Goal: Information Seeking & Learning: Learn about a topic

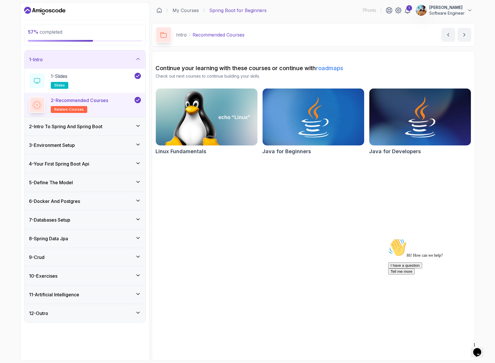
click at [127, 202] on div "6 - Docker And Postgres" at bounding box center [85, 201] width 112 height 7
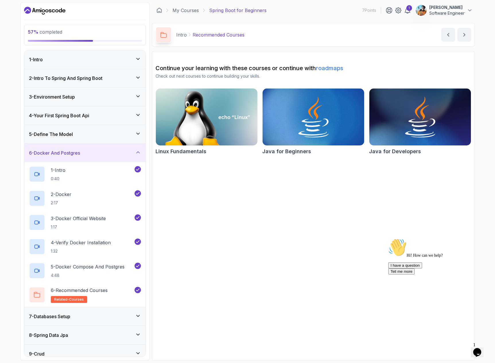
click at [130, 308] on div "7 - Databases Setup" at bounding box center [84, 316] width 121 height 18
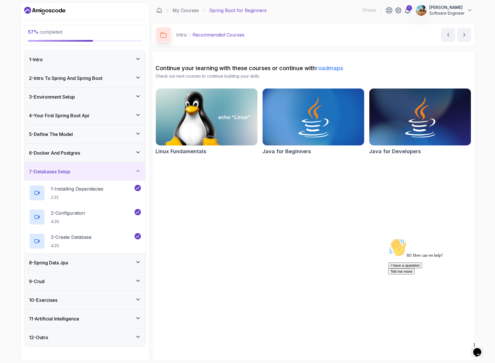
click at [137, 268] on div "8 - Spring Data Jpa" at bounding box center [84, 262] width 121 height 18
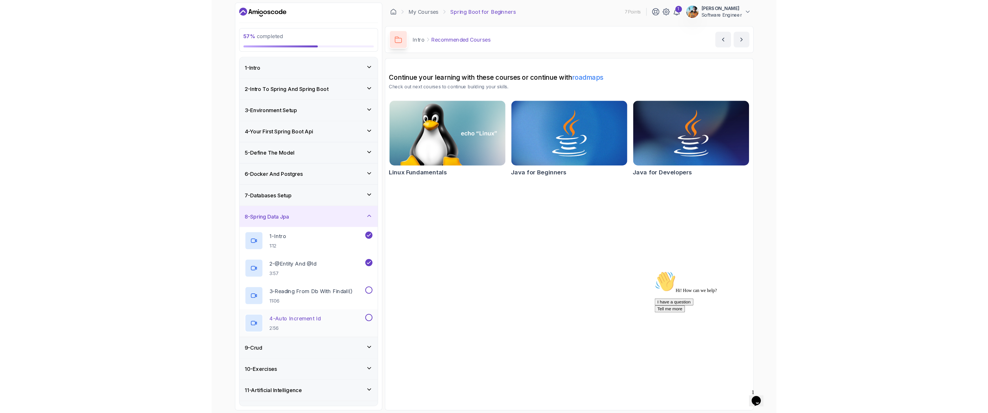
scroll to position [14, 0]
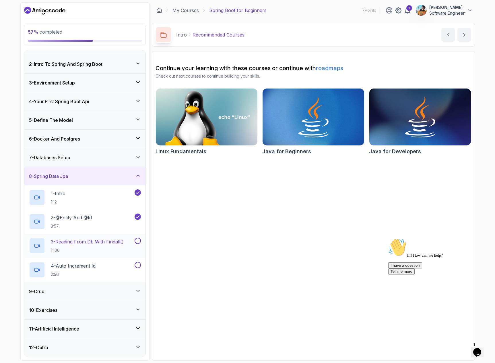
click at [109, 242] on p "3 - Reading From Db With Findall()" at bounding box center [87, 241] width 73 height 7
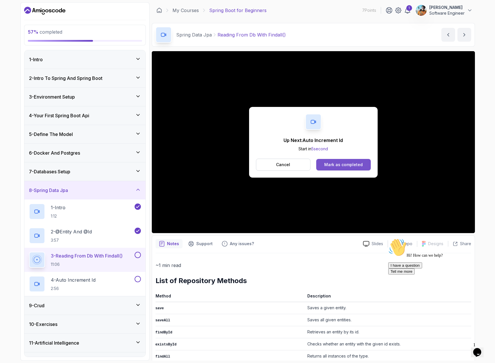
click at [333, 163] on div "Mark as completed" at bounding box center [343, 165] width 38 height 6
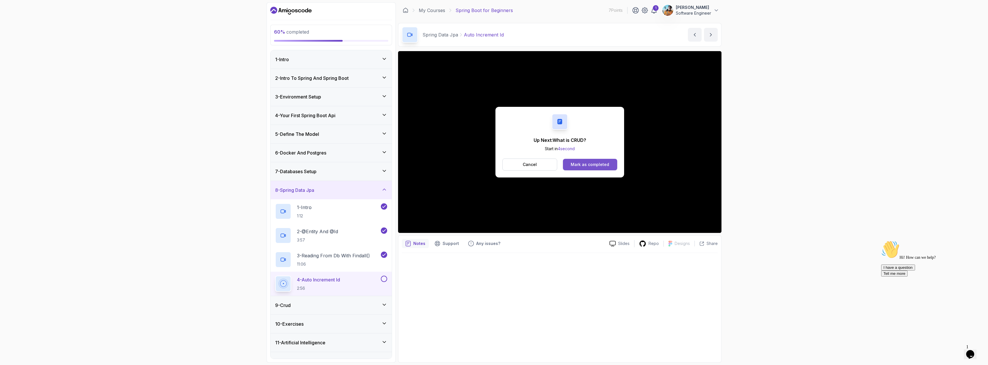
click at [495, 161] on button "Mark as completed" at bounding box center [590, 164] width 54 height 11
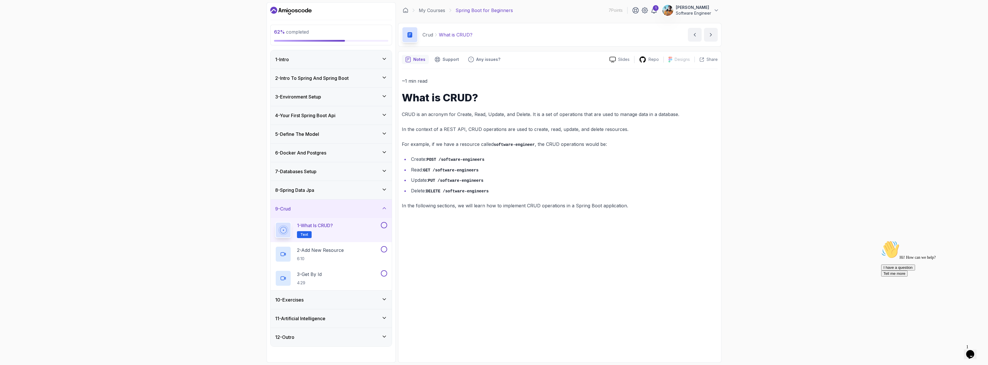
click at [327, 305] on div "10 - Exercises" at bounding box center [330, 300] width 121 height 18
click at [302, 322] on div "11 - Artificial Intelligence" at bounding box center [330, 318] width 121 height 18
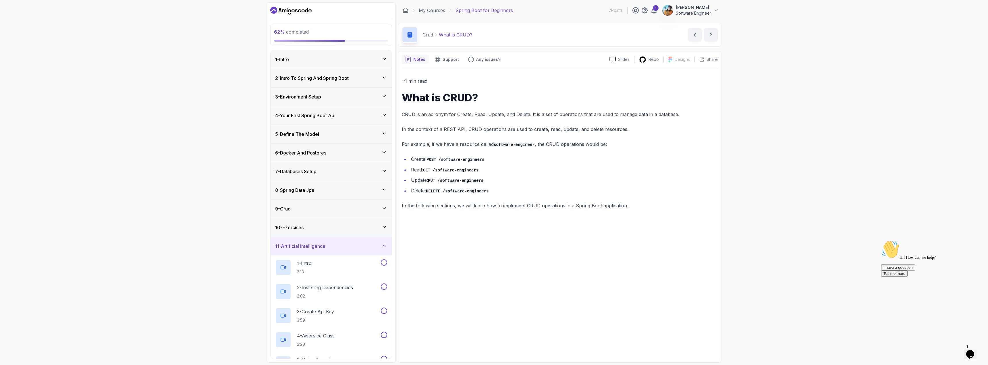
click at [196, 221] on div "62 % completed 1 - Intro 2 - Intro To Spring And Spring Boot 3 - Environment Se…" at bounding box center [494, 182] width 988 height 365
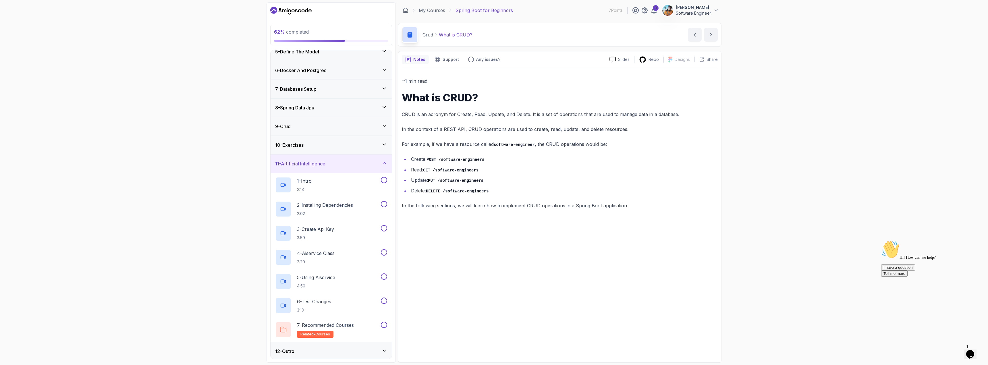
scroll to position [84, 0]
click at [354, 345] on div "12 - Outro" at bounding box center [330, 349] width 121 height 18
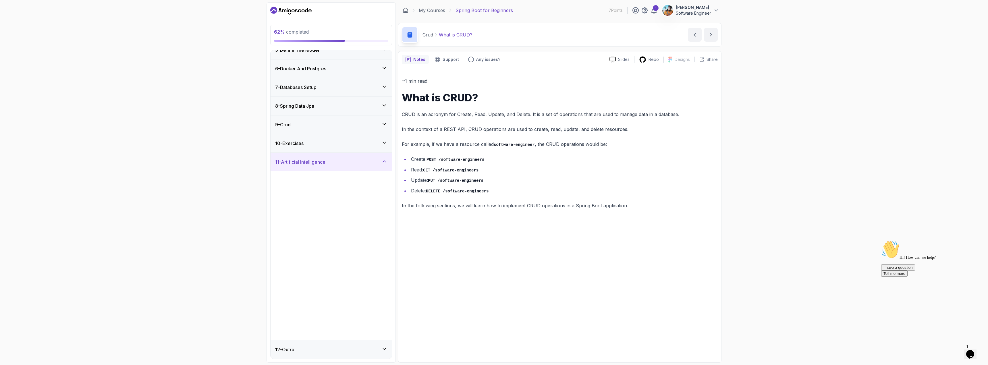
scroll to position [0, 0]
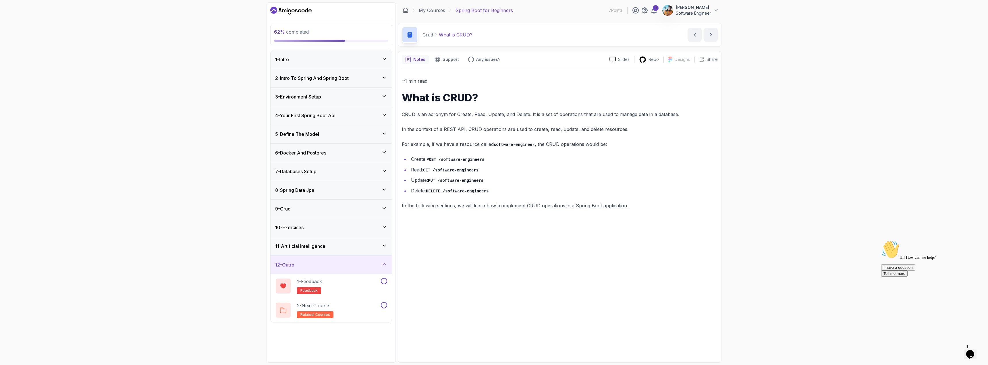
click at [307, 227] on div "10 - Exercises" at bounding box center [331, 227] width 112 height 7
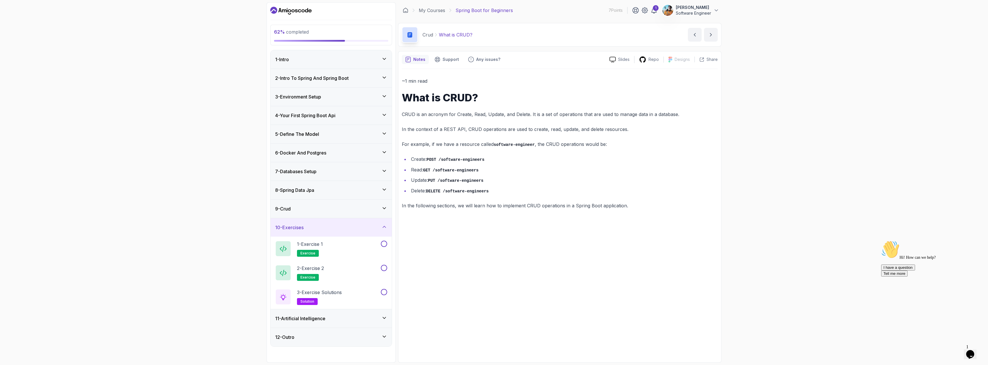
click at [309, 212] on div "9 - Crud" at bounding box center [331, 208] width 112 height 7
click at [303, 189] on h3 "8 - Spring Data Jpa" at bounding box center [294, 190] width 39 height 7
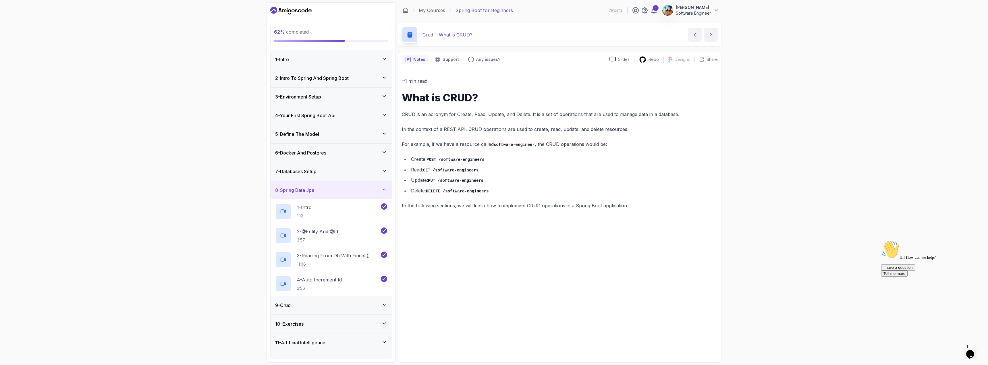
drag, startPoint x: 308, startPoint y: 308, endPoint x: 304, endPoint y: 305, distance: 4.8
click at [308, 308] on div "9 - Crud" at bounding box center [331, 305] width 112 height 7
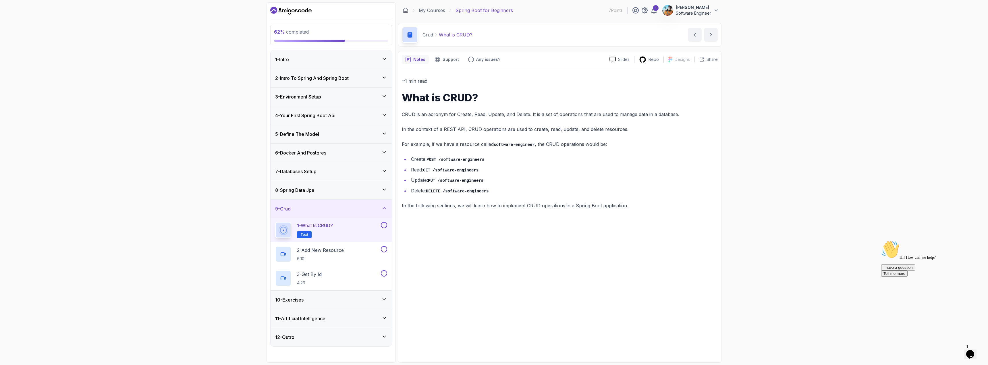
click at [387, 222] on div "1 - What is CRUD? Text" at bounding box center [330, 230] width 121 height 24
click at [385, 225] on button at bounding box center [384, 225] width 6 height 6
click at [355, 229] on div "1 - What is CRUD? Text" at bounding box center [327, 230] width 105 height 16
click at [464, 161] on code "POST /software-engineers" at bounding box center [455, 159] width 58 height 5
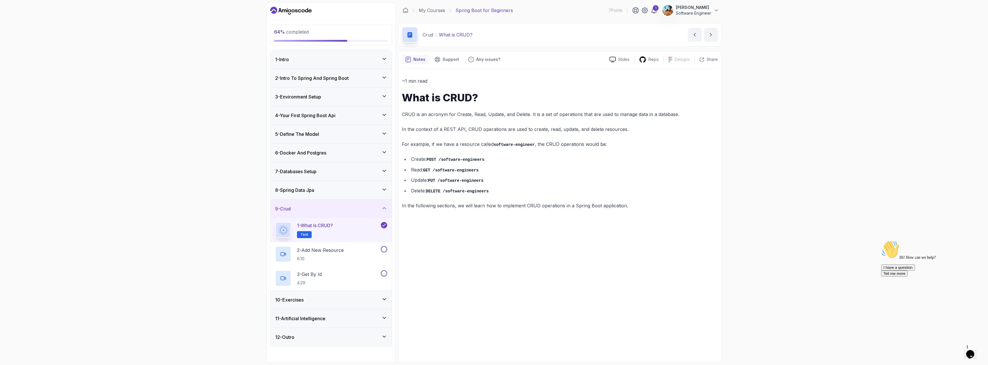
click at [480, 174] on ul "Create: POST /software-engineers Read: GET /software-engineers Update: PUT /sof…" at bounding box center [560, 175] width 316 height 40
click at [476, 181] on code "PUT /software-engineers" at bounding box center [455, 180] width 55 height 5
drag, startPoint x: 495, startPoint y: 193, endPoint x: 439, endPoint y: 166, distance: 61.8
click at [439, 166] on ul "Create: POST /software-engineers Read: GET /software-engineers Update: PUT /sof…" at bounding box center [560, 175] width 316 height 40
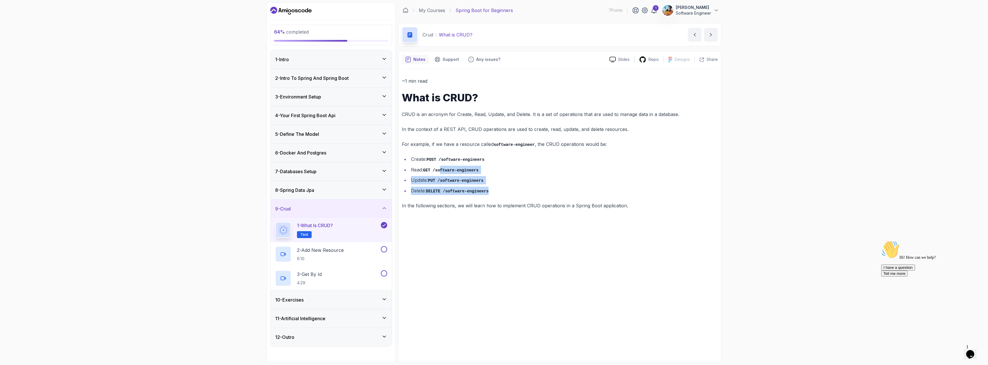
click at [439, 166] on li "Read: GET /software-engineers" at bounding box center [563, 170] width 308 height 8
click at [336, 258] on p "6:10" at bounding box center [320, 259] width 47 height 6
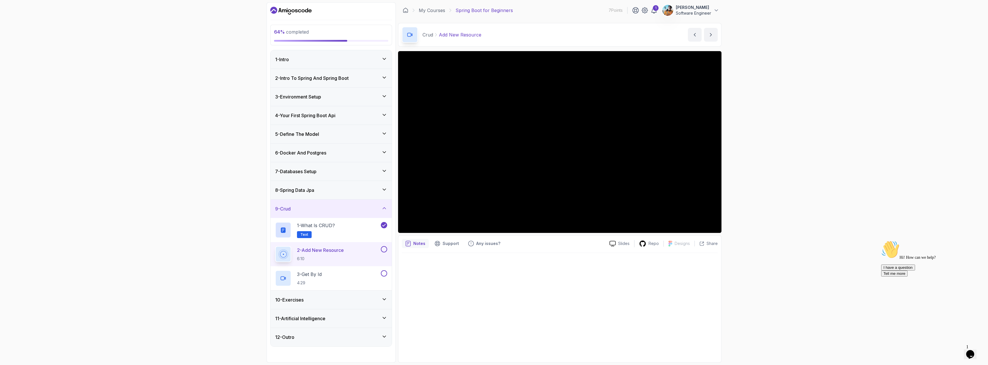
click at [242, 102] on div "64 % completed 1 - Intro 2 - Intro To Spring And Spring Boot 3 - Environment Se…" at bounding box center [494, 182] width 988 height 365
click at [317, 272] on p "3 - Get By Id" at bounding box center [309, 274] width 25 height 7
click at [386, 249] on button at bounding box center [384, 249] width 6 height 6
drag, startPoint x: 386, startPoint y: 275, endPoint x: 340, endPoint y: 278, distance: 45.8
click at [341, 278] on button "3 - Get By Id 4:29" at bounding box center [331, 278] width 112 height 16
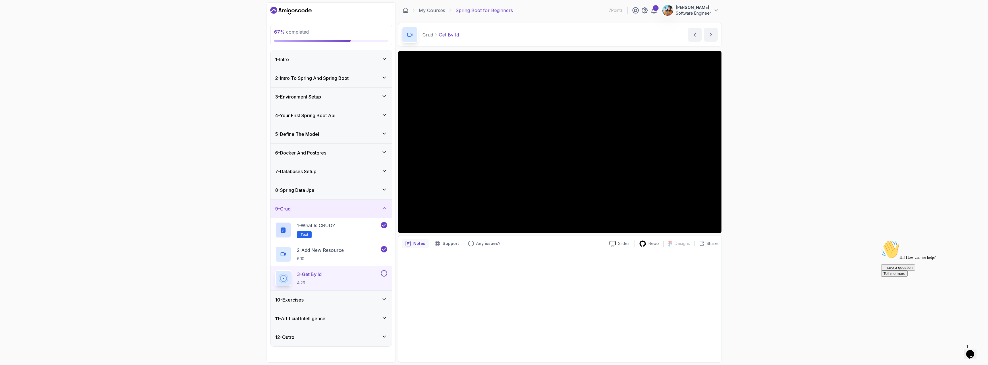
click at [340, 278] on div "3 - Get By Id 4:29" at bounding box center [327, 278] width 105 height 16
click at [321, 299] on div "10 - Exercises" at bounding box center [331, 299] width 112 height 7
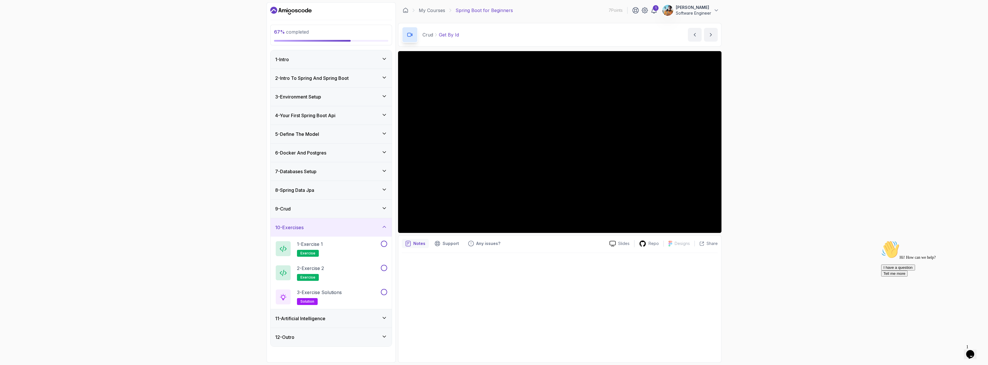
click at [304, 317] on h3 "11 - Artificial Intelligence" at bounding box center [300, 318] width 50 height 7
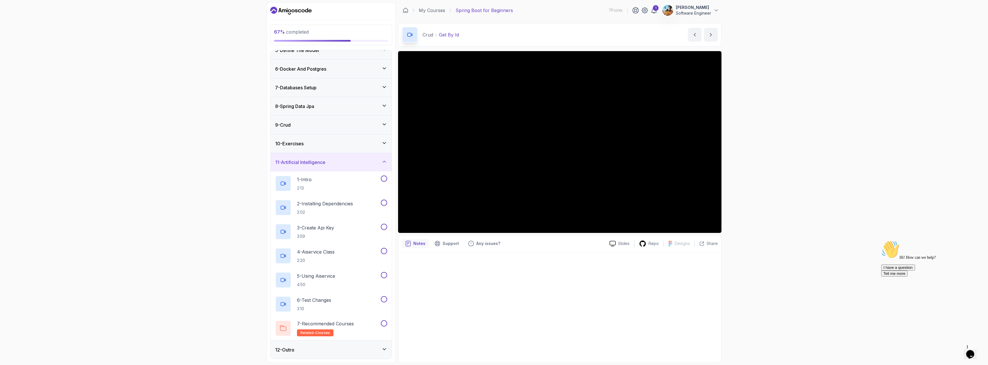
scroll to position [84, 0]
click at [342, 355] on div "12 - Outro" at bounding box center [330, 349] width 121 height 18
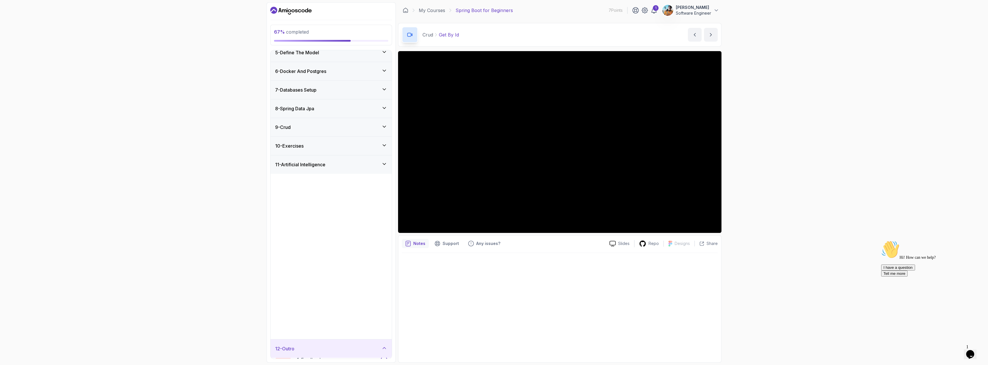
scroll to position [0, 0]
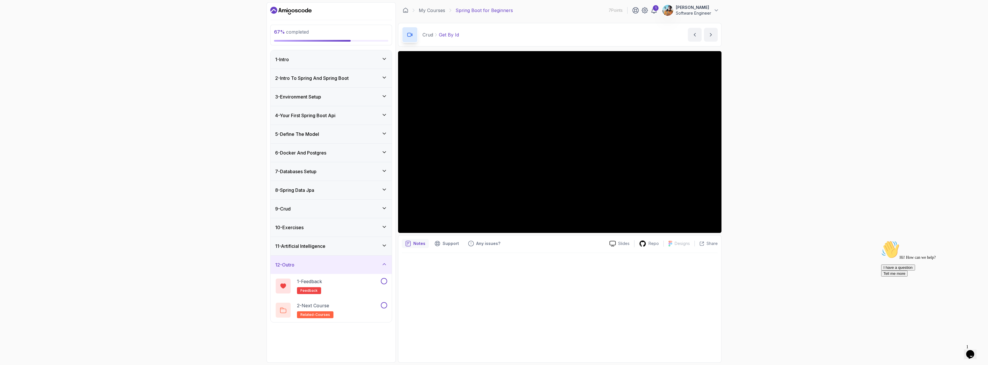
click at [304, 245] on h3 "11 - Artificial Intelligence" at bounding box center [300, 246] width 50 height 7
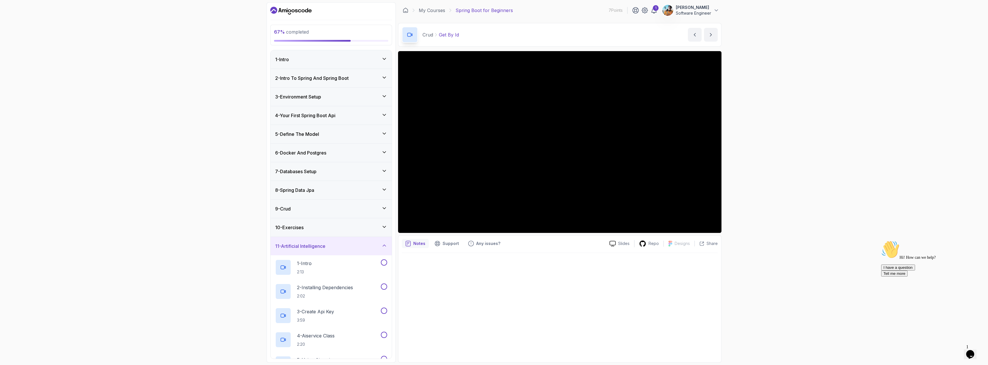
click at [306, 226] on div "10 - Exercises" at bounding box center [331, 227] width 112 height 7
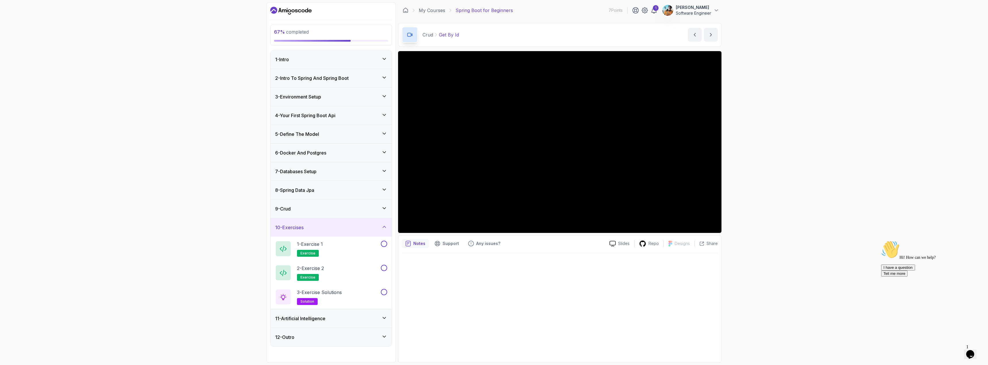
click at [306, 226] on div "10 - Exercises" at bounding box center [331, 227] width 112 height 7
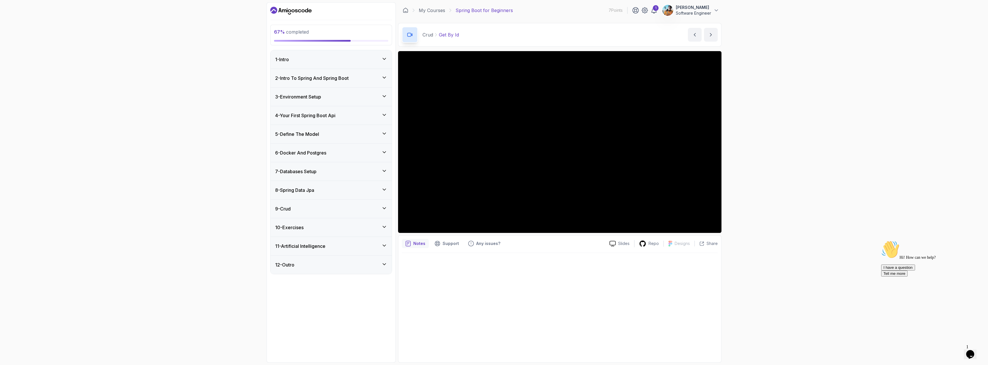
click at [317, 246] on h3 "11 - Artificial Intelligence" at bounding box center [300, 246] width 50 height 7
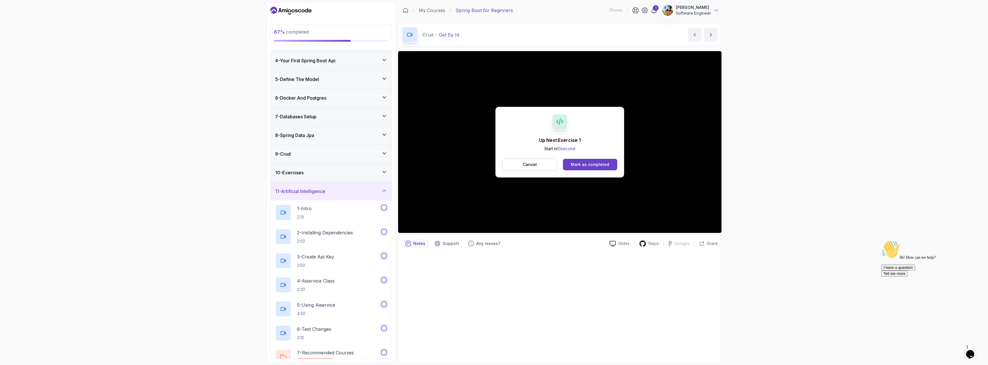
scroll to position [84, 0]
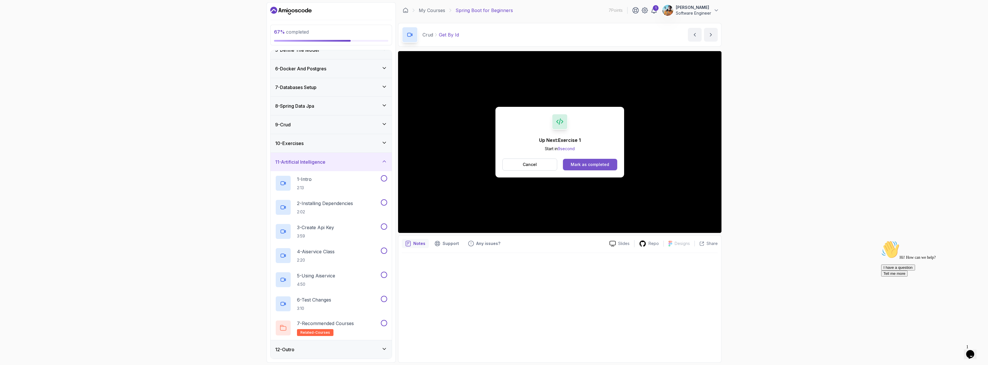
click at [495, 166] on div "Mark as completed" at bounding box center [590, 165] width 38 height 6
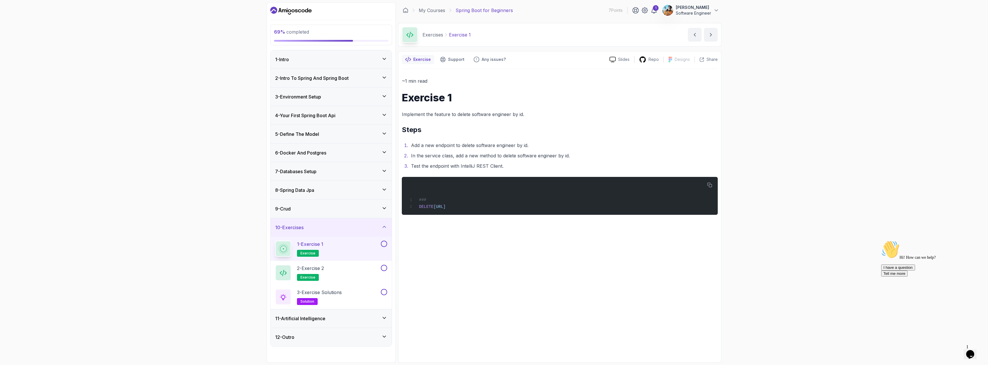
click at [326, 315] on div "11 - Artificial Intelligence" at bounding box center [330, 318] width 121 height 18
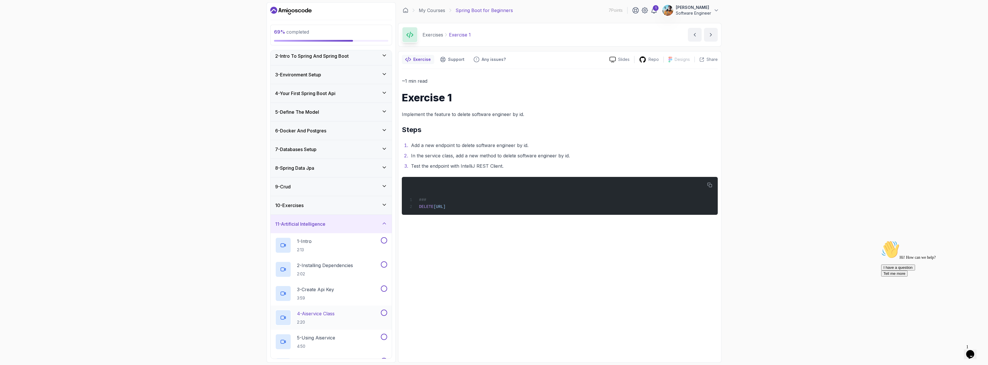
scroll to position [84, 0]
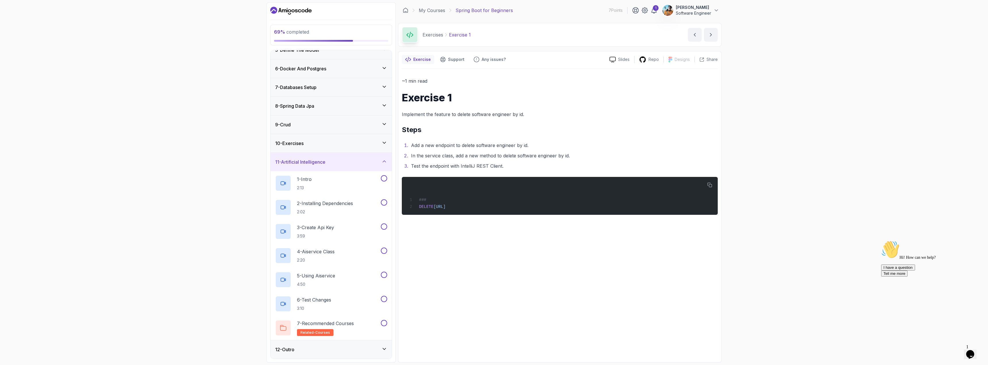
click at [314, 352] on div "12 - Outro" at bounding box center [331, 349] width 112 height 7
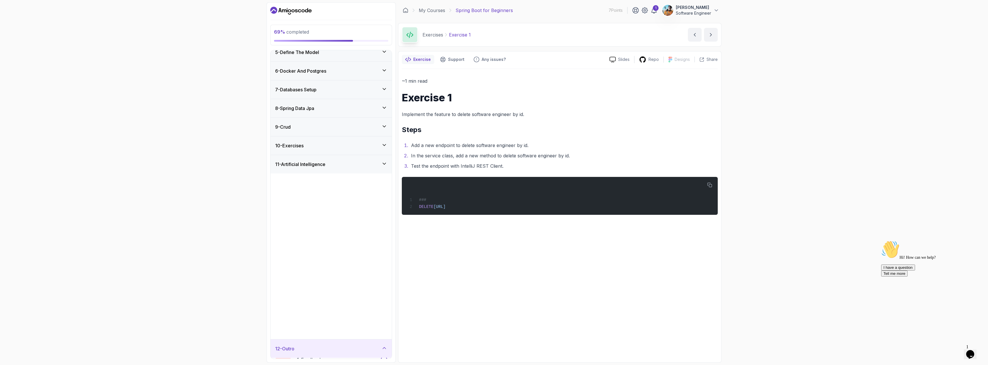
scroll to position [0, 0]
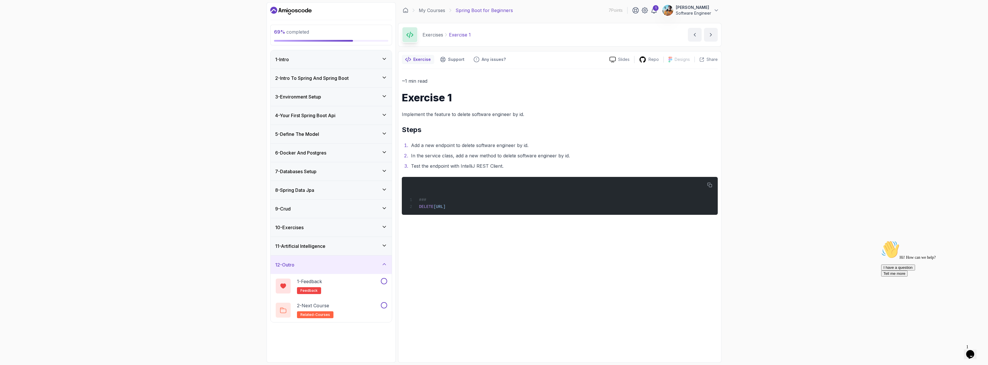
click at [334, 245] on div "11 - Artificial Intelligence" at bounding box center [331, 246] width 112 height 7
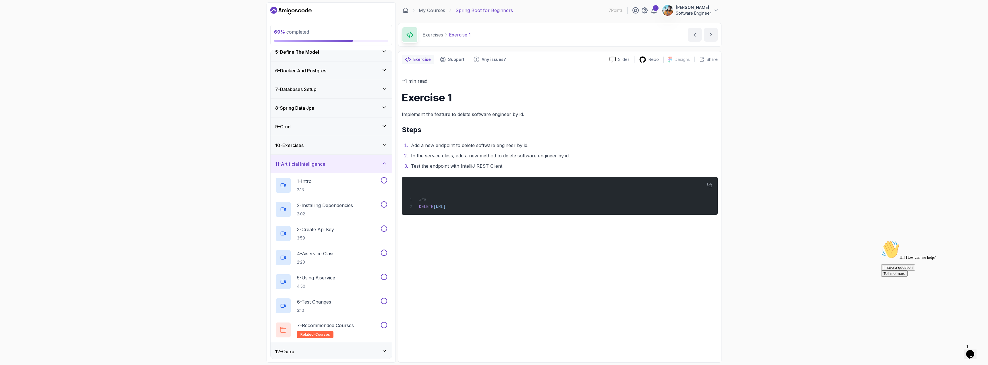
scroll to position [84, 0]
click at [327, 183] on div "1 - Intro 2:13" at bounding box center [327, 183] width 105 height 16
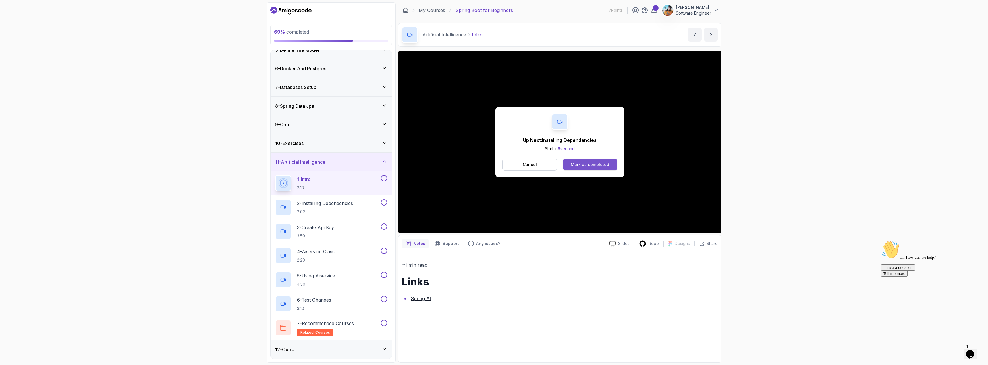
click at [495, 166] on div "Mark as completed" at bounding box center [590, 165] width 38 height 6
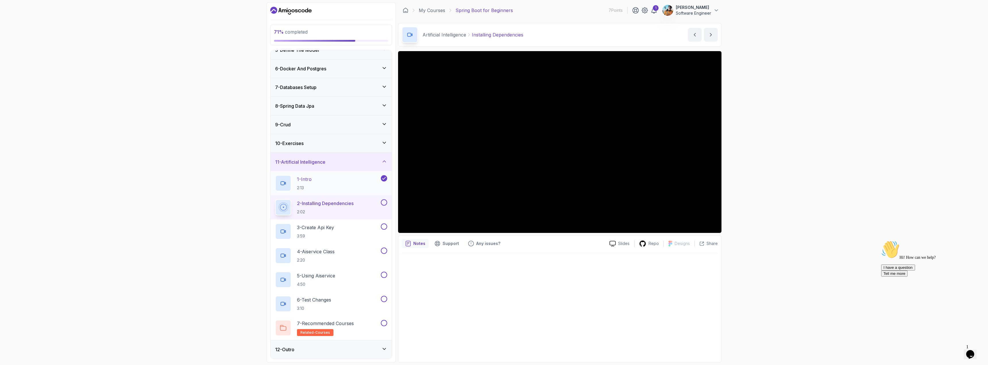
click at [322, 186] on div "1 - Intro 2:13" at bounding box center [327, 183] width 105 height 16
click at [335, 211] on p "2:02" at bounding box center [325, 212] width 56 height 6
